Goal: Task Accomplishment & Management: Manage account settings

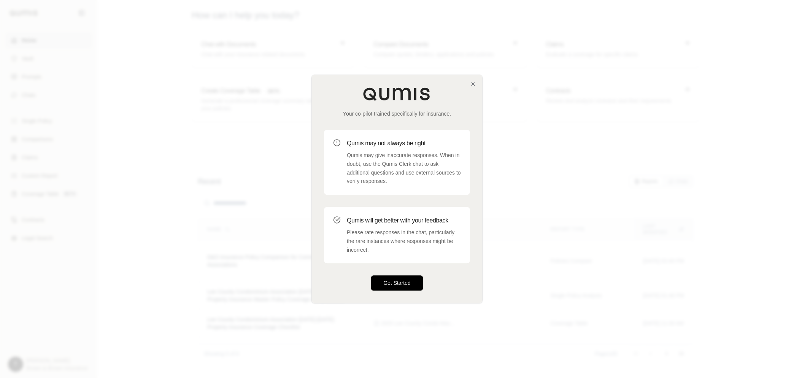
click at [398, 287] on button "Get Started" at bounding box center [397, 283] width 52 height 15
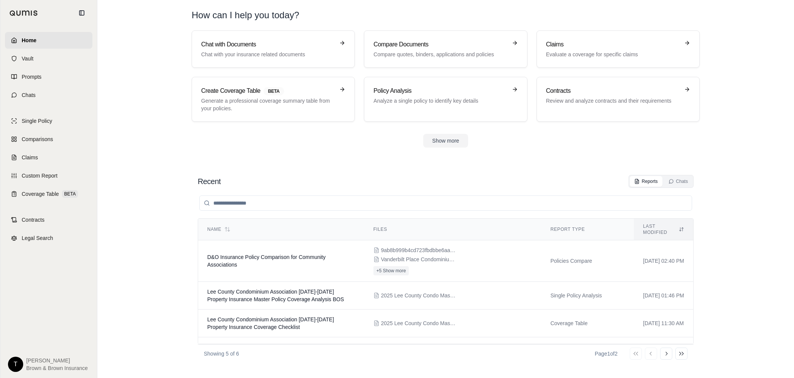
click at [47, 360] on span "[PERSON_NAME]" at bounding box center [57, 361] width 62 height 8
click at [35, 367] on span "Brown & Brown Insurance" at bounding box center [57, 368] width 62 height 8
click at [20, 361] on html "Home Vault Prompts Chats Single Policy Comparisons Claims Custom Report Coverag…" at bounding box center [397, 189] width 794 height 378
drag, startPoint x: 24, startPoint y: 343, endPoint x: 29, endPoint y: 343, distance: 4.2
click at [25, 343] on div "Log Out" at bounding box center [33, 347] width 63 height 12
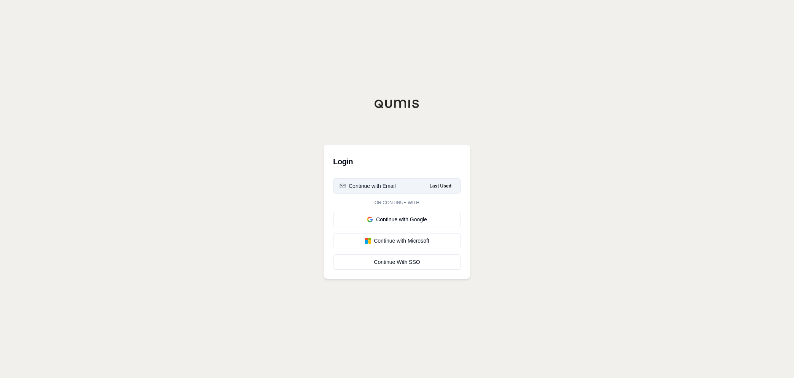
click at [397, 188] on button "Continue with Email Last Used" at bounding box center [397, 185] width 128 height 15
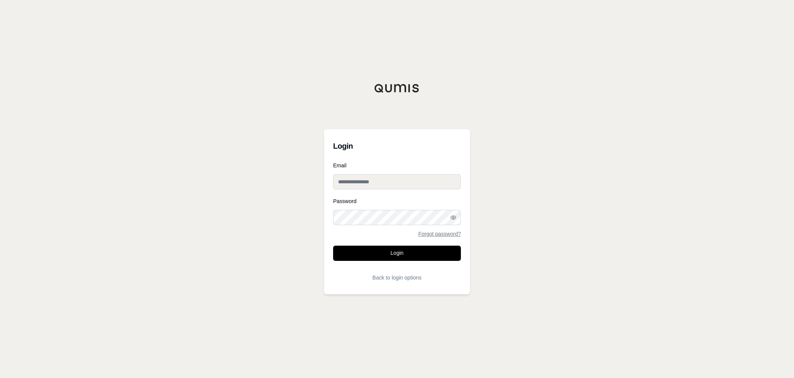
type input "**********"
click at [453, 217] on icon "button" at bounding box center [453, 217] width 6 height 6
